Goal: Task Accomplishment & Management: Manage account settings

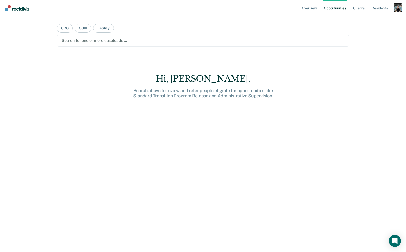
click at [396, 11] on div "Profile dropdown button" at bounding box center [398, 8] width 8 height 8
click at [368, 19] on link "Profile" at bounding box center [378, 20] width 40 height 4
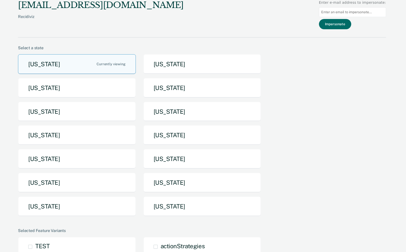
click at [354, 13] on input at bounding box center [352, 12] width 67 height 10
paste input "cajschweitzer@nd.gov"
type input "cajschweitzer@nd.gov"
click at [350, 24] on button "Impersonate" at bounding box center [335, 24] width 32 height 10
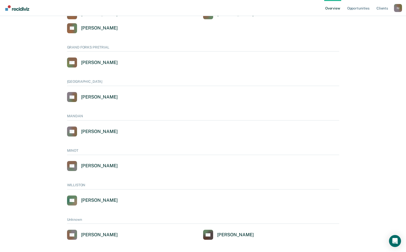
scroll to position [269, 0]
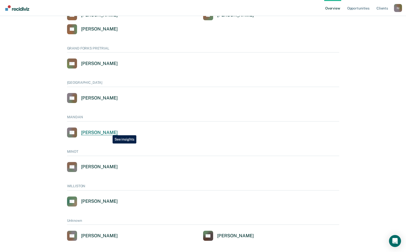
click at [109, 132] on div "Cathy Schweitzer" at bounding box center [99, 133] width 37 height 6
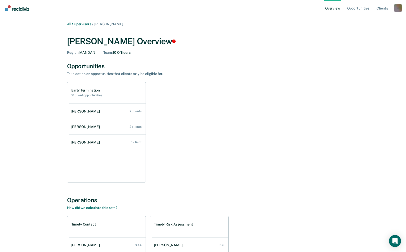
click at [396, 9] on div "I U" at bounding box center [398, 8] width 8 height 8
drag, startPoint x: 363, startPoint y: 38, endPoint x: 362, endPoint y: 18, distance: 20.3
click at [362, 18] on link "Profile" at bounding box center [377, 20] width 42 height 4
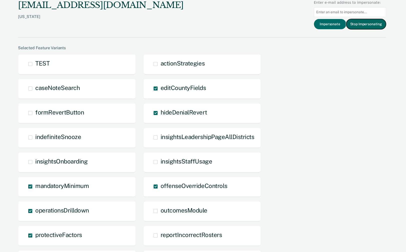
click at [361, 26] on button "Stop Impersonating" at bounding box center [366, 24] width 40 height 10
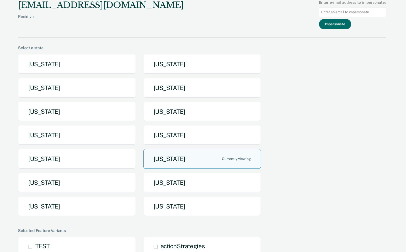
click at [364, 14] on input at bounding box center [352, 12] width 67 height 10
paste input "deasharea.winfield-morris@tdcj.texas.gov"
type input "deasharea.winfield-morris@tdcj.texas.gov"
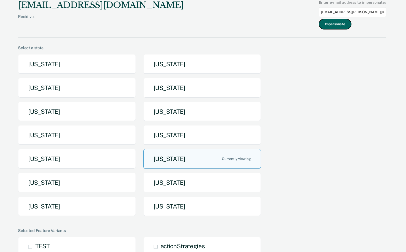
click at [345, 26] on button "Impersonate" at bounding box center [335, 24] width 32 height 10
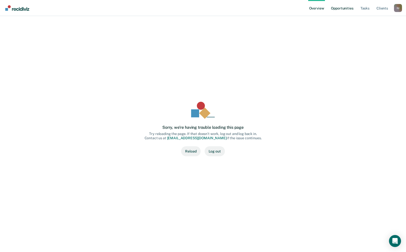
click at [334, 9] on link "Opportunities" at bounding box center [342, 8] width 24 height 16
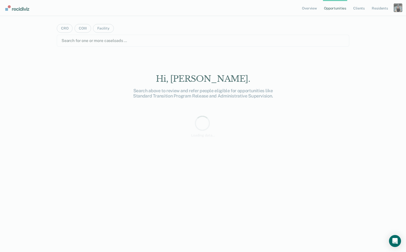
click at [396, 8] on div "Profile dropdown button" at bounding box center [398, 8] width 8 height 8
click at [395, 10] on div "Profile dropdown button" at bounding box center [398, 8] width 8 height 8
click at [395, 8] on div "Profile dropdown button" at bounding box center [398, 8] width 8 height 8
click at [368, 34] on link "Log Out" at bounding box center [378, 33] width 40 height 4
click at [397, 7] on div "Profile dropdown button" at bounding box center [398, 8] width 8 height 8
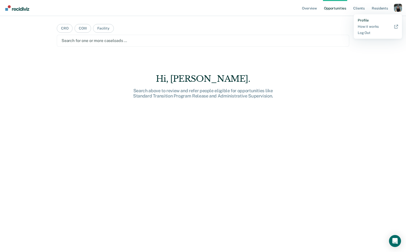
click at [368, 21] on link "Profile" at bounding box center [378, 20] width 40 height 4
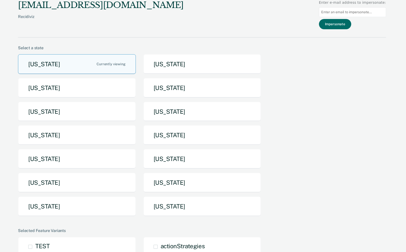
click at [357, 13] on input at bounding box center [352, 12] width 67 height 10
paste input "michelle.thomas@tdcj.texas.gov"
type input "michelle.thomas@tdcj.texas.gov"
click at [345, 27] on button "Impersonate" at bounding box center [335, 24] width 32 height 10
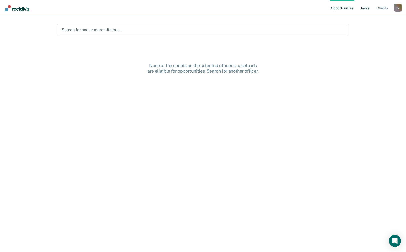
click at [366, 9] on link "Tasks" at bounding box center [364, 8] width 11 height 16
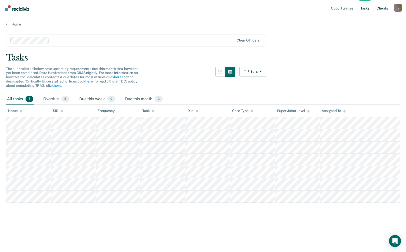
click at [380, 10] on link "Client s" at bounding box center [382, 8] width 14 height 16
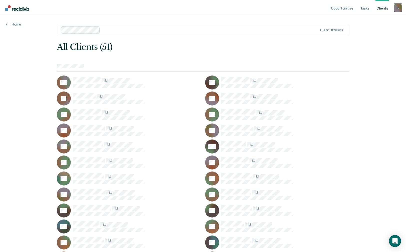
click at [398, 10] on div "I U" at bounding box center [398, 8] width 8 height 8
click at [375, 35] on link "Log Out" at bounding box center [378, 33] width 40 height 4
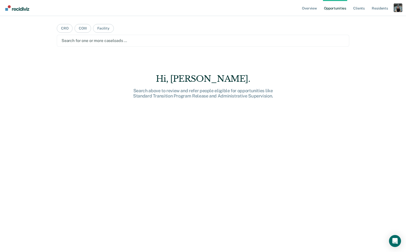
click at [397, 11] on div "Profile dropdown button" at bounding box center [398, 8] width 8 height 8
click at [366, 22] on link "Profile" at bounding box center [378, 20] width 40 height 4
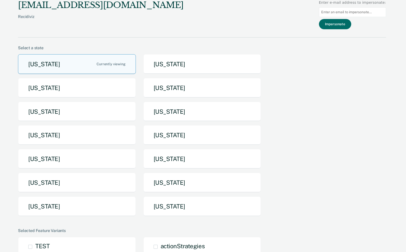
click at [349, 13] on input at bounding box center [352, 12] width 67 height 10
paste input "[PERSON_NAME][EMAIL_ADDRESS][PERSON_NAME][DOMAIN_NAME][US_STATE]"
type input "[PERSON_NAME][EMAIL_ADDRESS][PERSON_NAME][DOMAIN_NAME][US_STATE]"
click at [344, 24] on button "Impersonate" at bounding box center [335, 24] width 32 height 10
